Goal: Transaction & Acquisition: Book appointment/travel/reservation

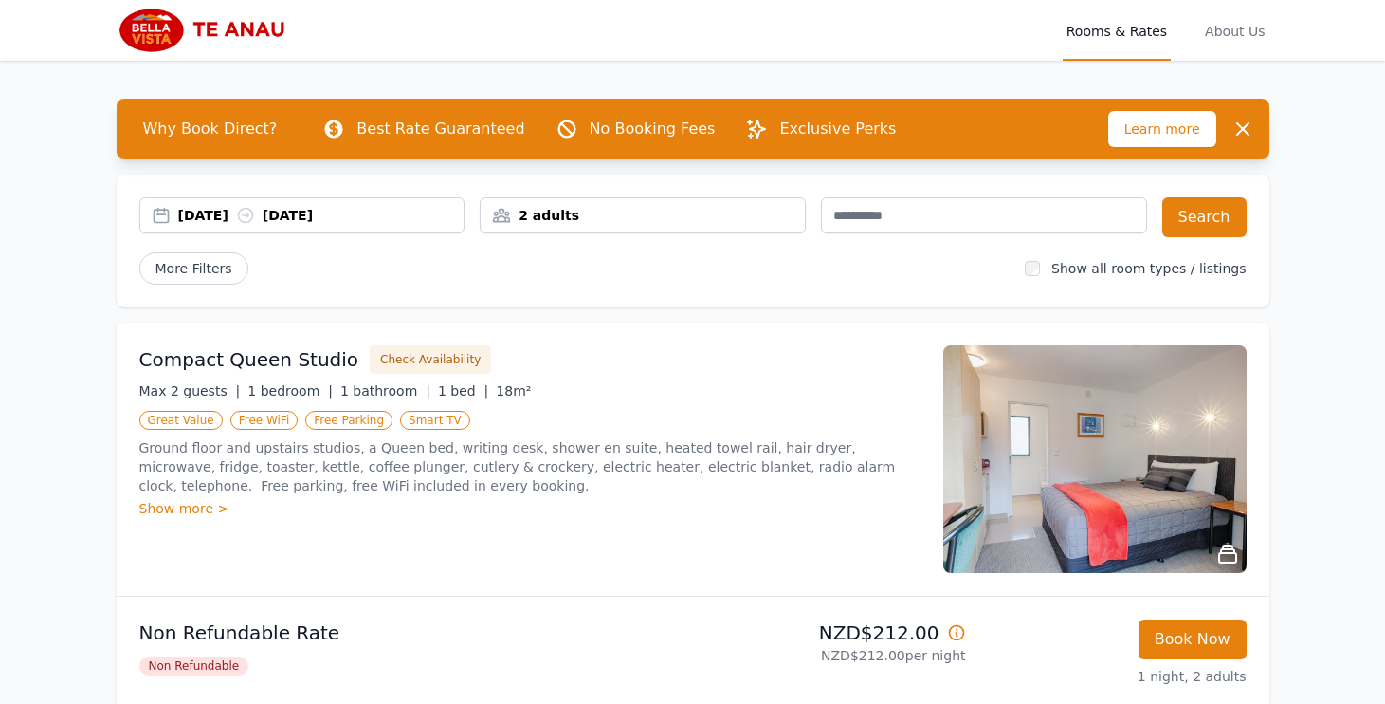
click at [217, 213] on div "[DATE] [DATE]" at bounding box center [321, 215] width 286 height 19
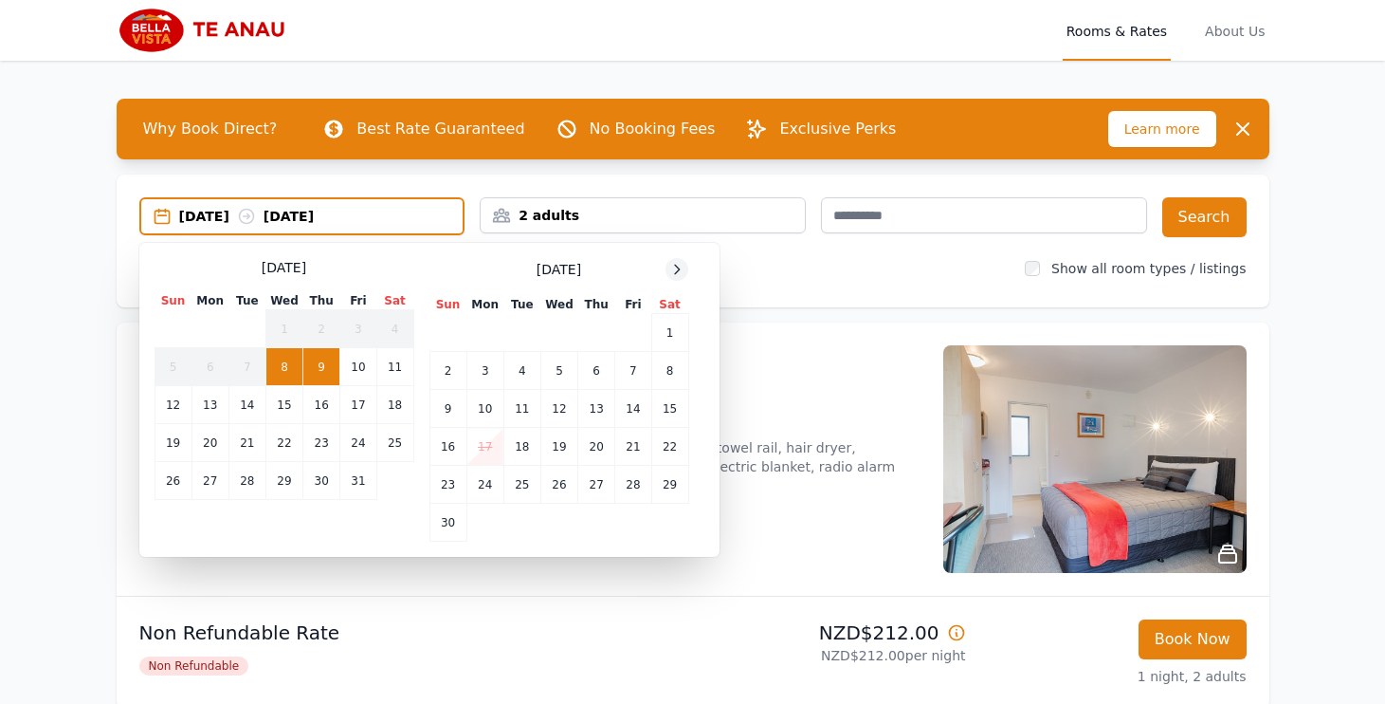
click at [681, 262] on icon at bounding box center [676, 269] width 15 height 15
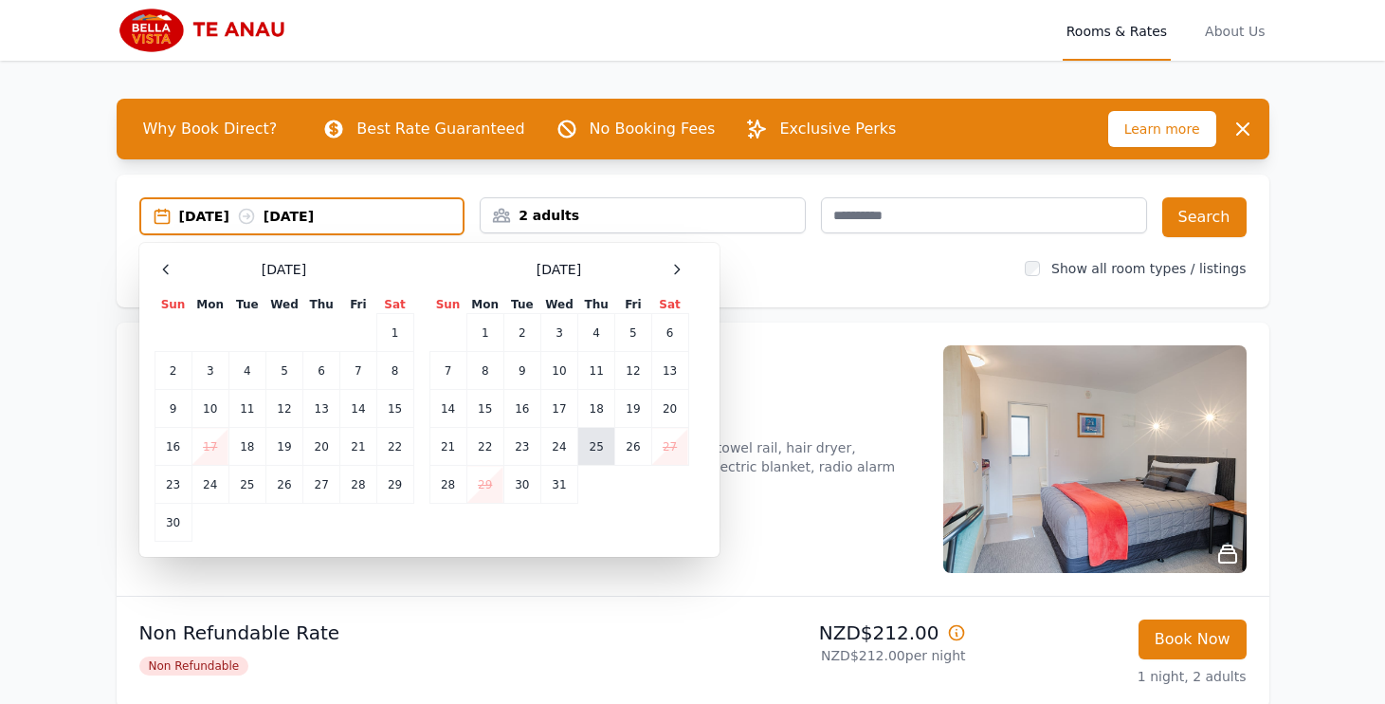
click at [595, 444] on td "25" at bounding box center [596, 447] width 37 height 38
click at [665, 446] on td "27" at bounding box center [669, 447] width 37 height 38
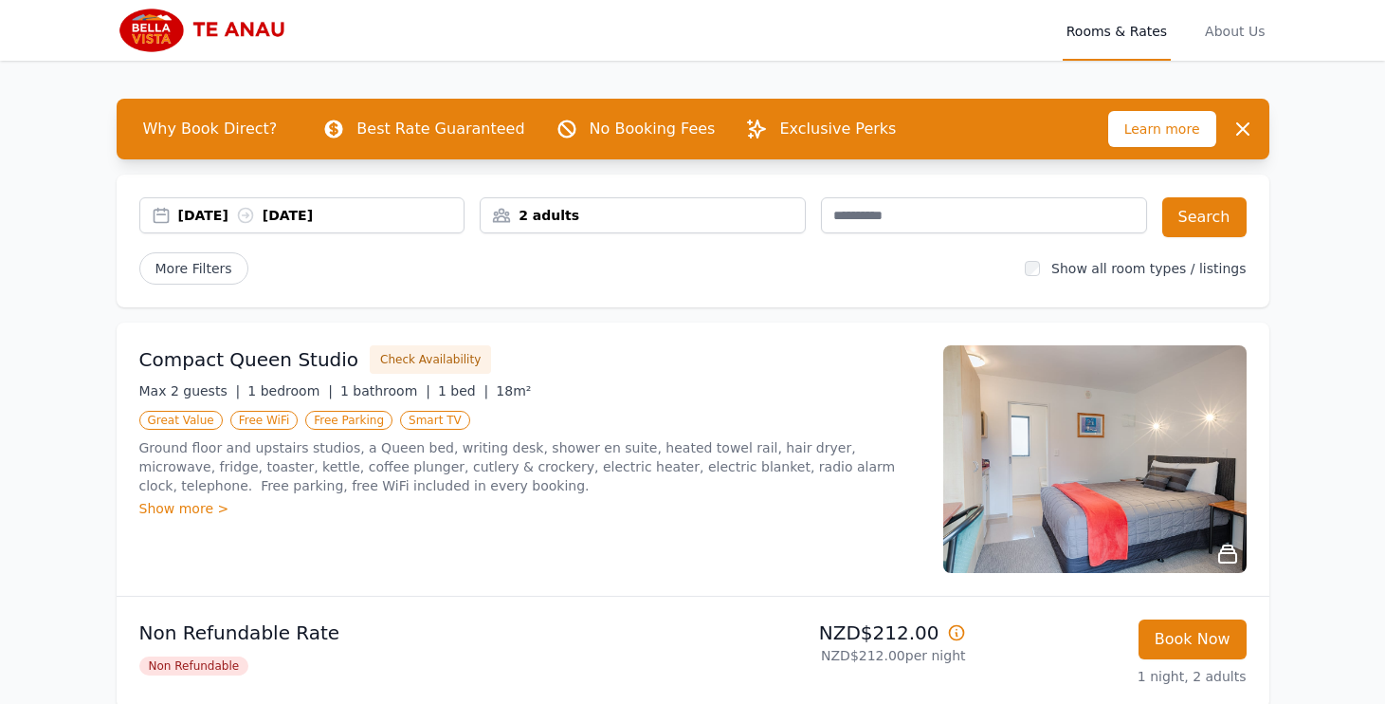
click at [638, 202] on div "2 adults" at bounding box center [643, 215] width 326 height 36
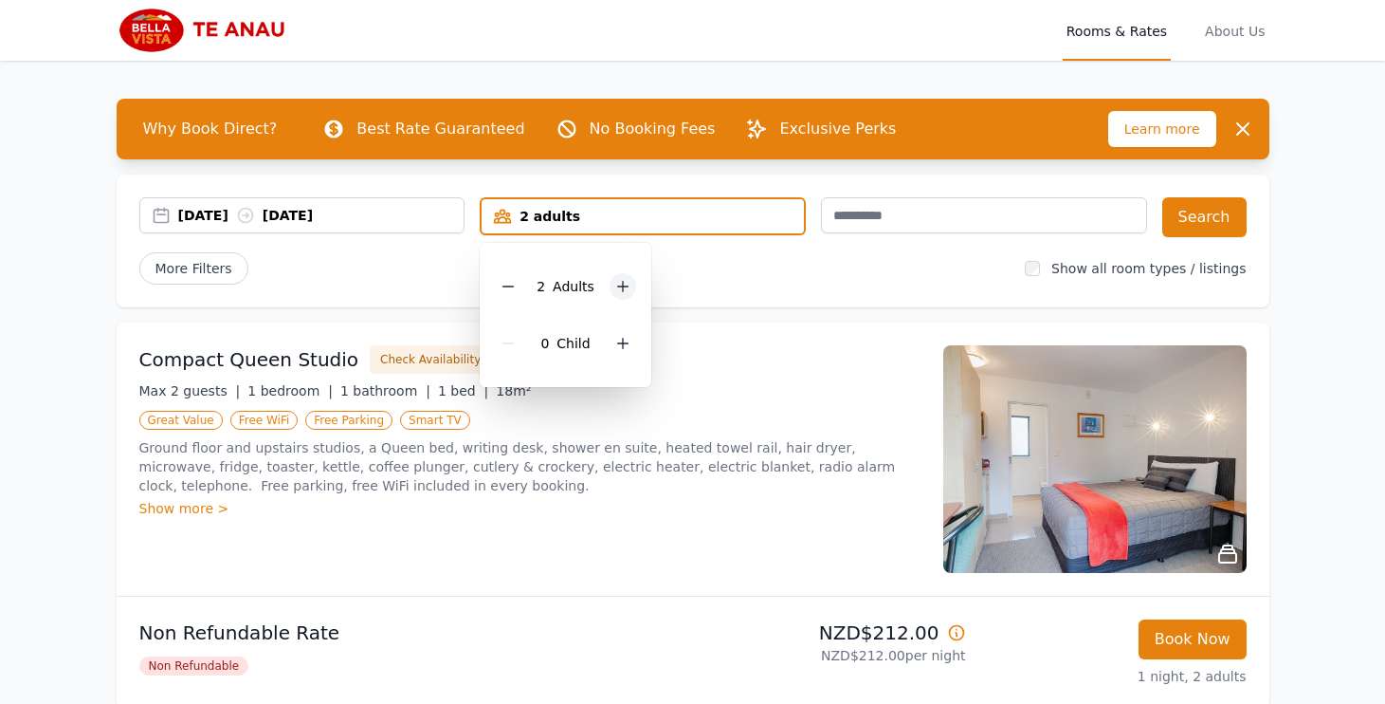
click at [630, 283] on div at bounding box center [623, 286] width 27 height 27
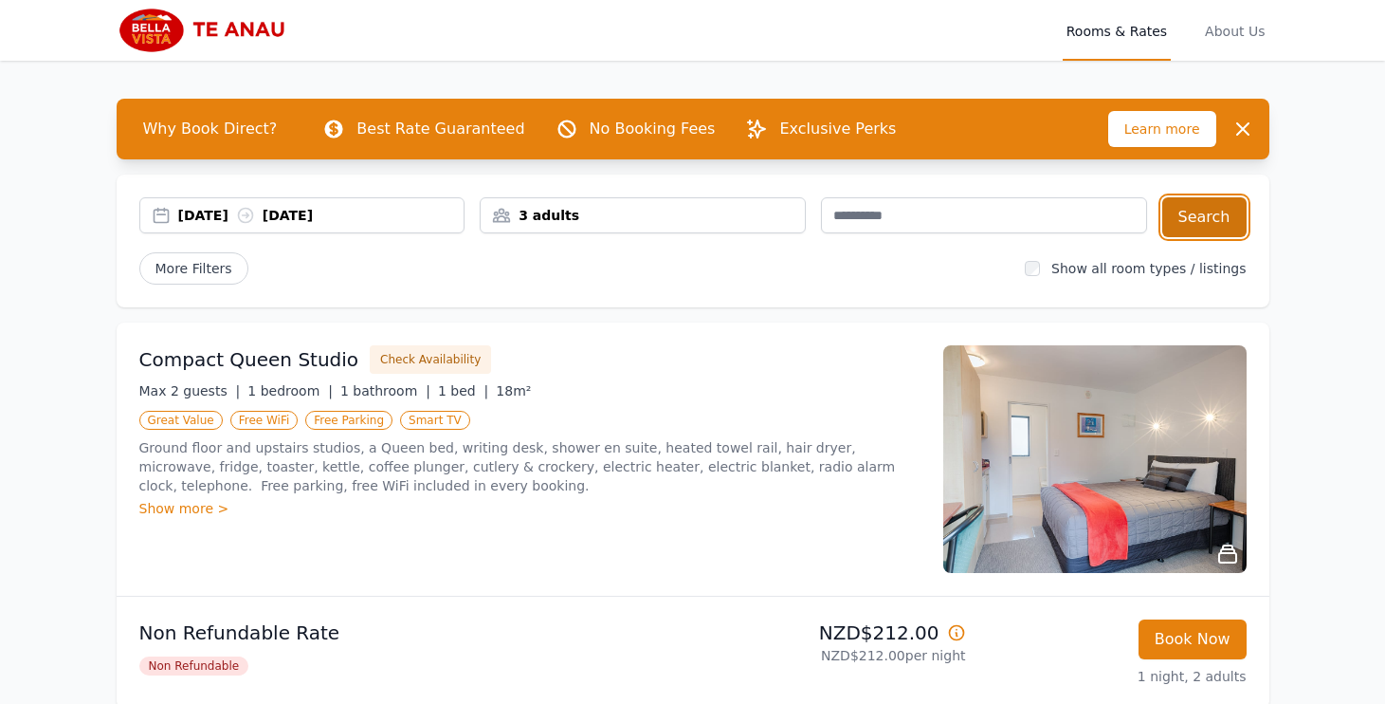
click at [1199, 214] on button "Search" at bounding box center [1204, 217] width 84 height 40
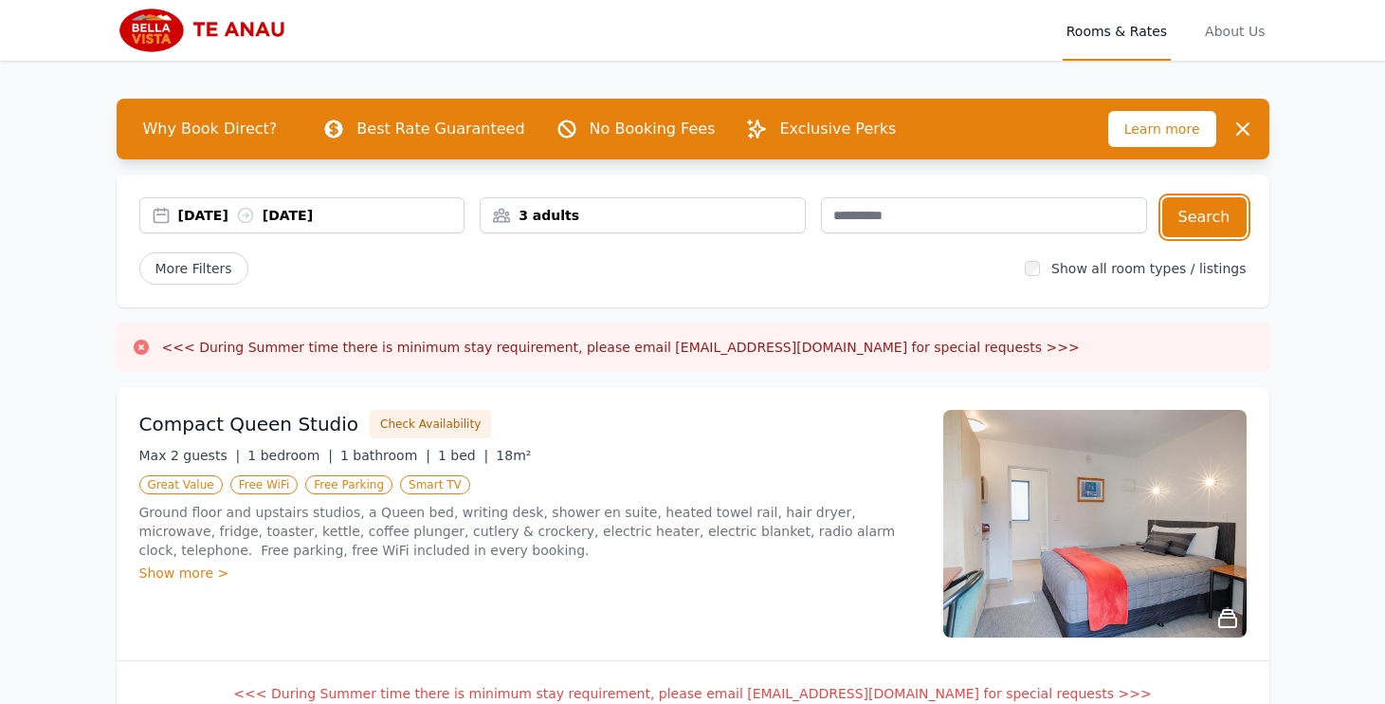
click at [203, 200] on div "[DATE] [DATE]" at bounding box center [302, 215] width 326 height 36
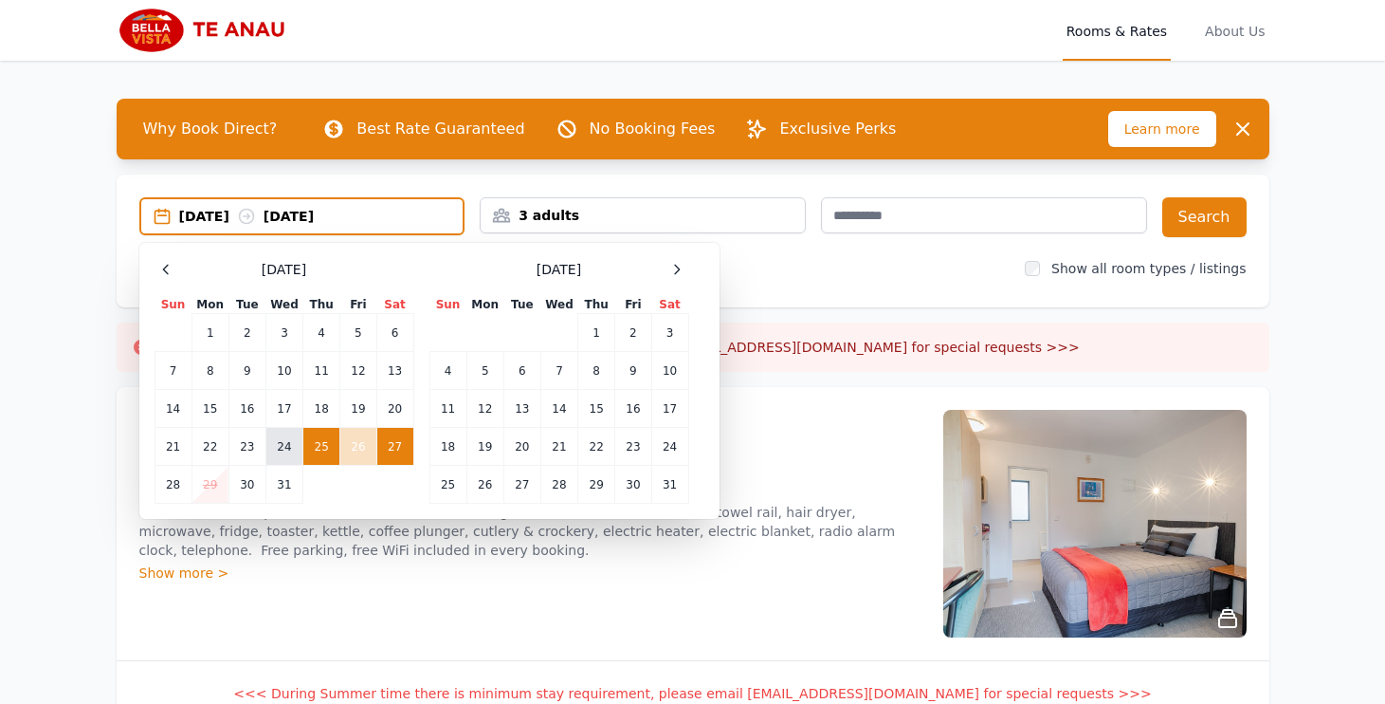
click at [286, 443] on td "24" at bounding box center [283, 447] width 37 height 38
click at [357, 443] on td "26" at bounding box center [358, 447] width 36 height 38
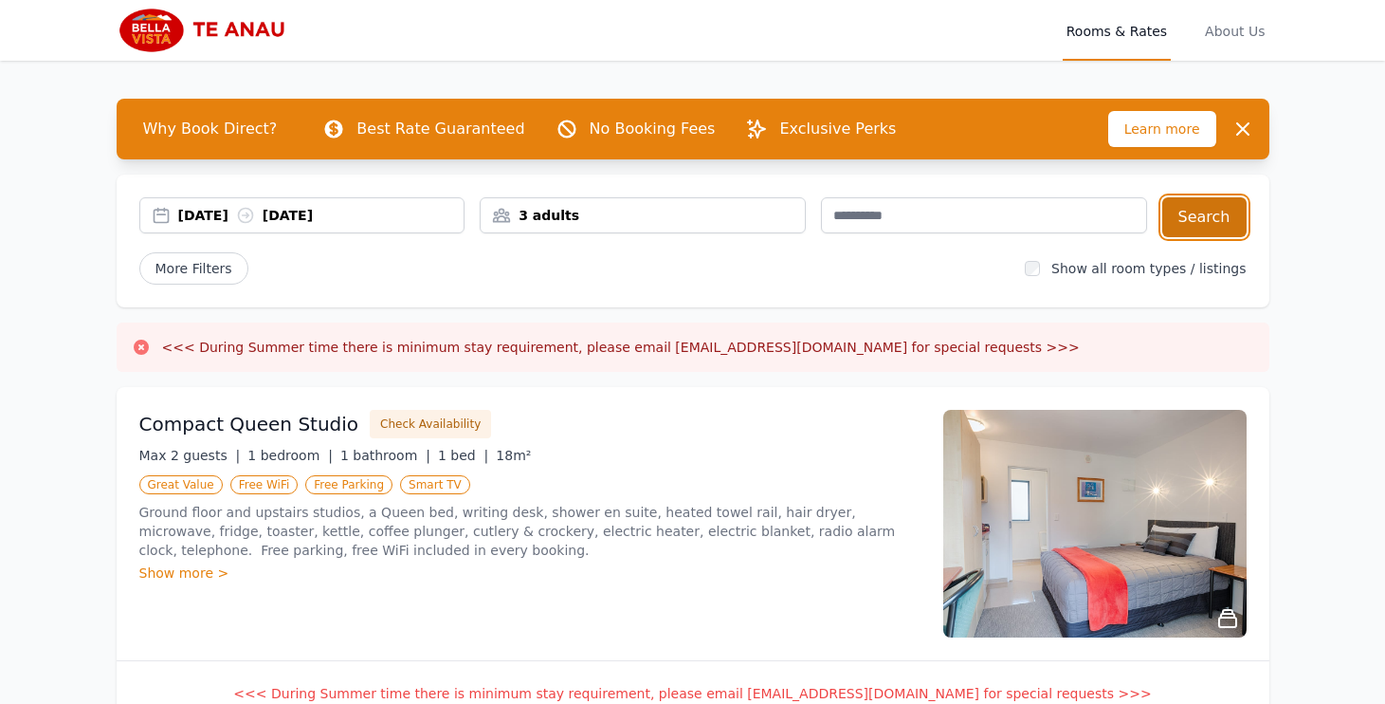
click at [1228, 210] on button "Search" at bounding box center [1204, 217] width 84 height 40
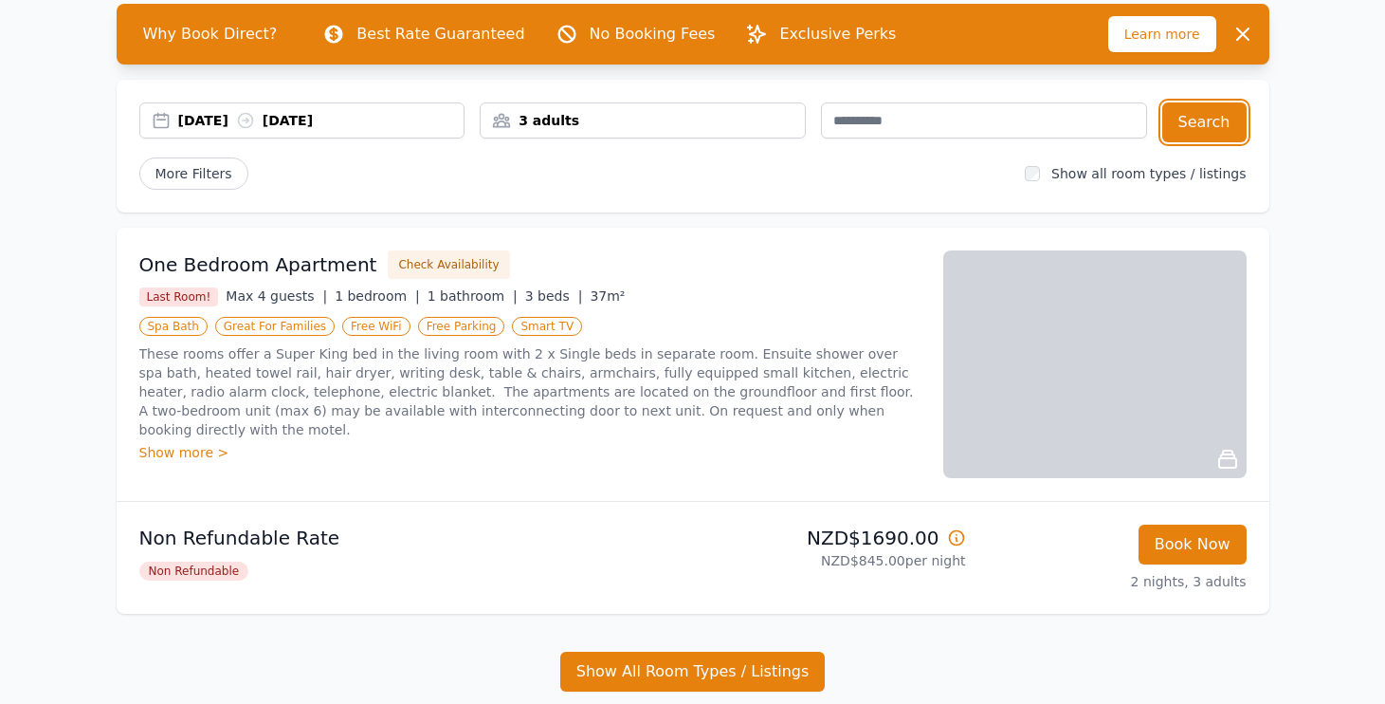
scroll to position [82, 0]
